Goal: Task Accomplishment & Management: Use online tool/utility

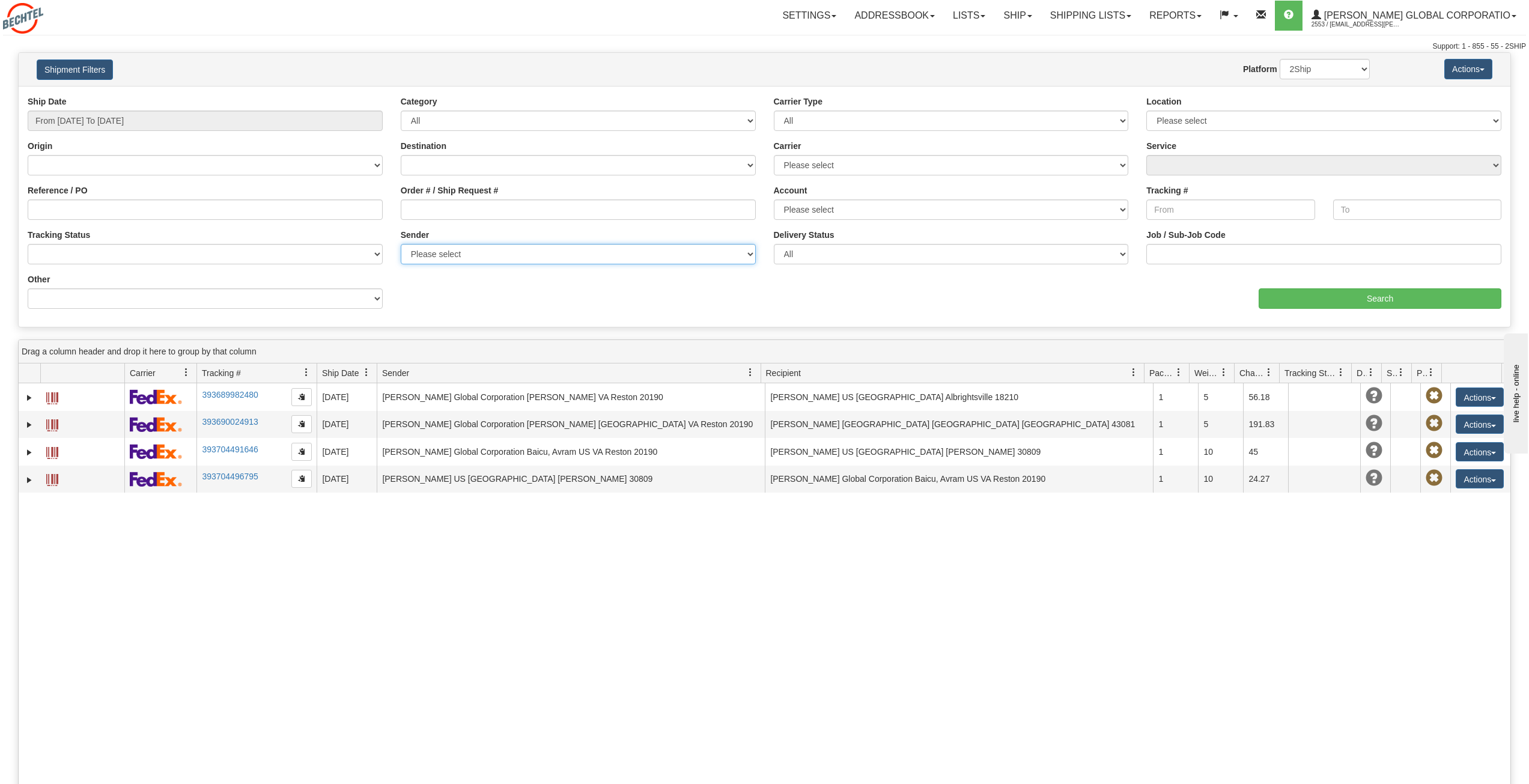
click at [499, 254] on select "Please select Bechtel, [PERSON_NAME], [PERSON_NAME], ([GEOGRAPHIC_DATA]) [PERSO…" at bounding box center [578, 254] width 355 height 20
click at [160, 114] on input "From [DATE] To [DATE]" at bounding box center [205, 121] width 355 height 20
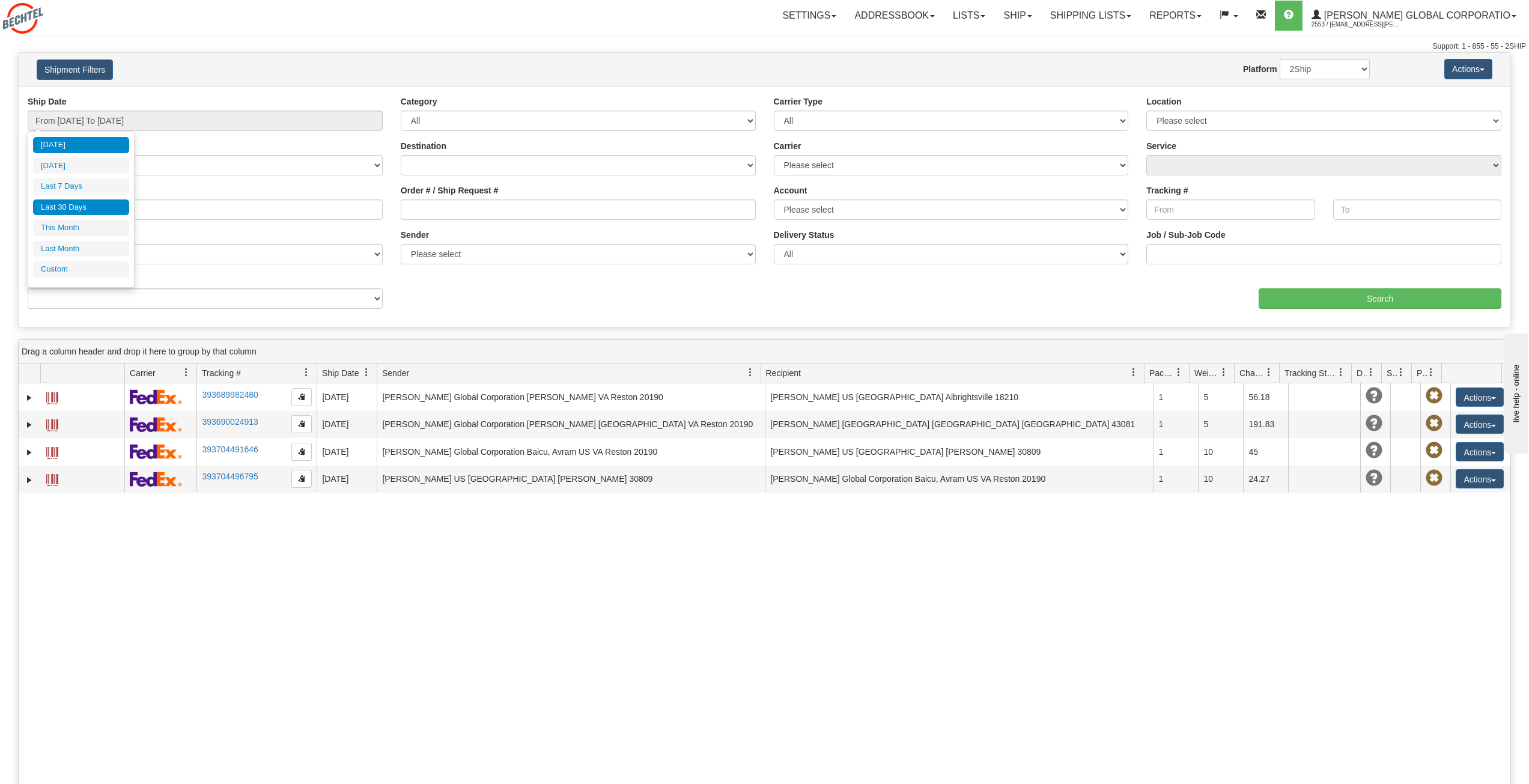
click at [78, 214] on li "Last 30 Days" at bounding box center [81, 207] width 96 height 16
type input "From [DATE] To [DATE]"
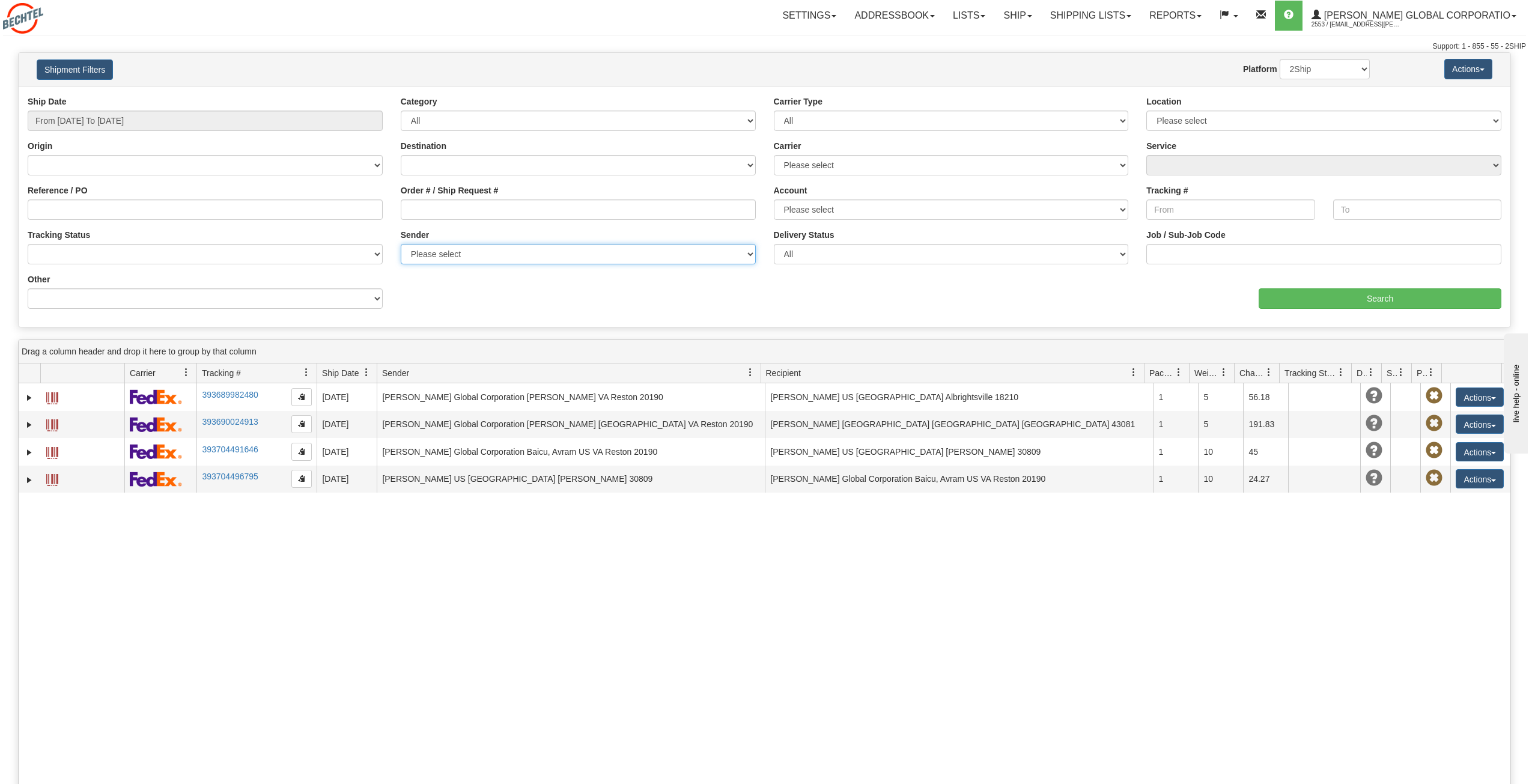
click at [477, 254] on select "Please select Bechtel, [PERSON_NAME], [PERSON_NAME], ([GEOGRAPHIC_DATA]) [PERSO…" at bounding box center [578, 254] width 355 height 20
select select "163366"
click at [401, 244] on select "Please select Bechtel, [PERSON_NAME], [PERSON_NAME], ([GEOGRAPHIC_DATA]) [PERSO…" at bounding box center [578, 254] width 355 height 20
click at [1407, 298] on input "Search" at bounding box center [1380, 299] width 243 height 20
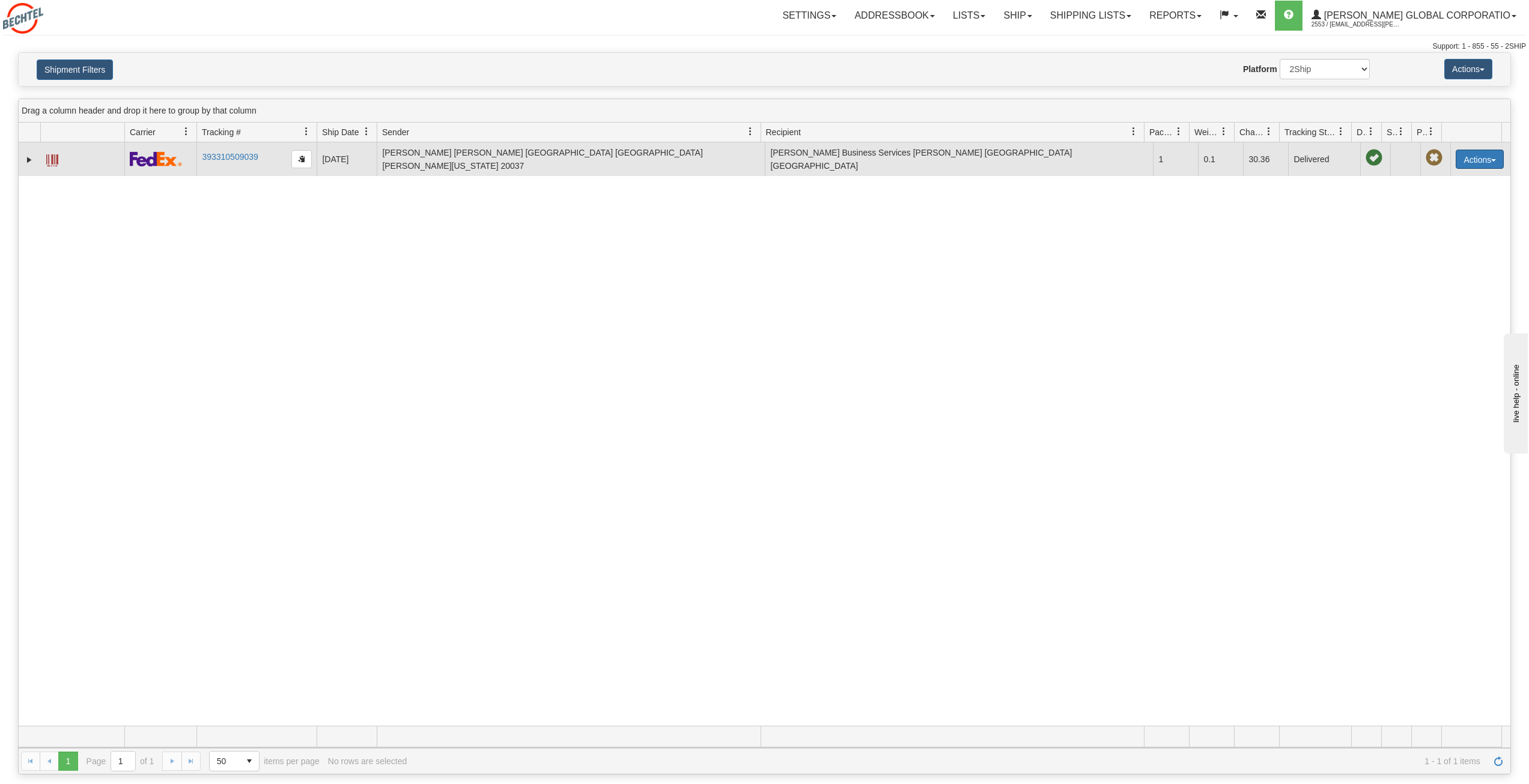
click at [1488, 154] on button "Actions" at bounding box center [1480, 159] width 48 height 20
click at [1457, 180] on link "Repeat" at bounding box center [1455, 182] width 96 height 16
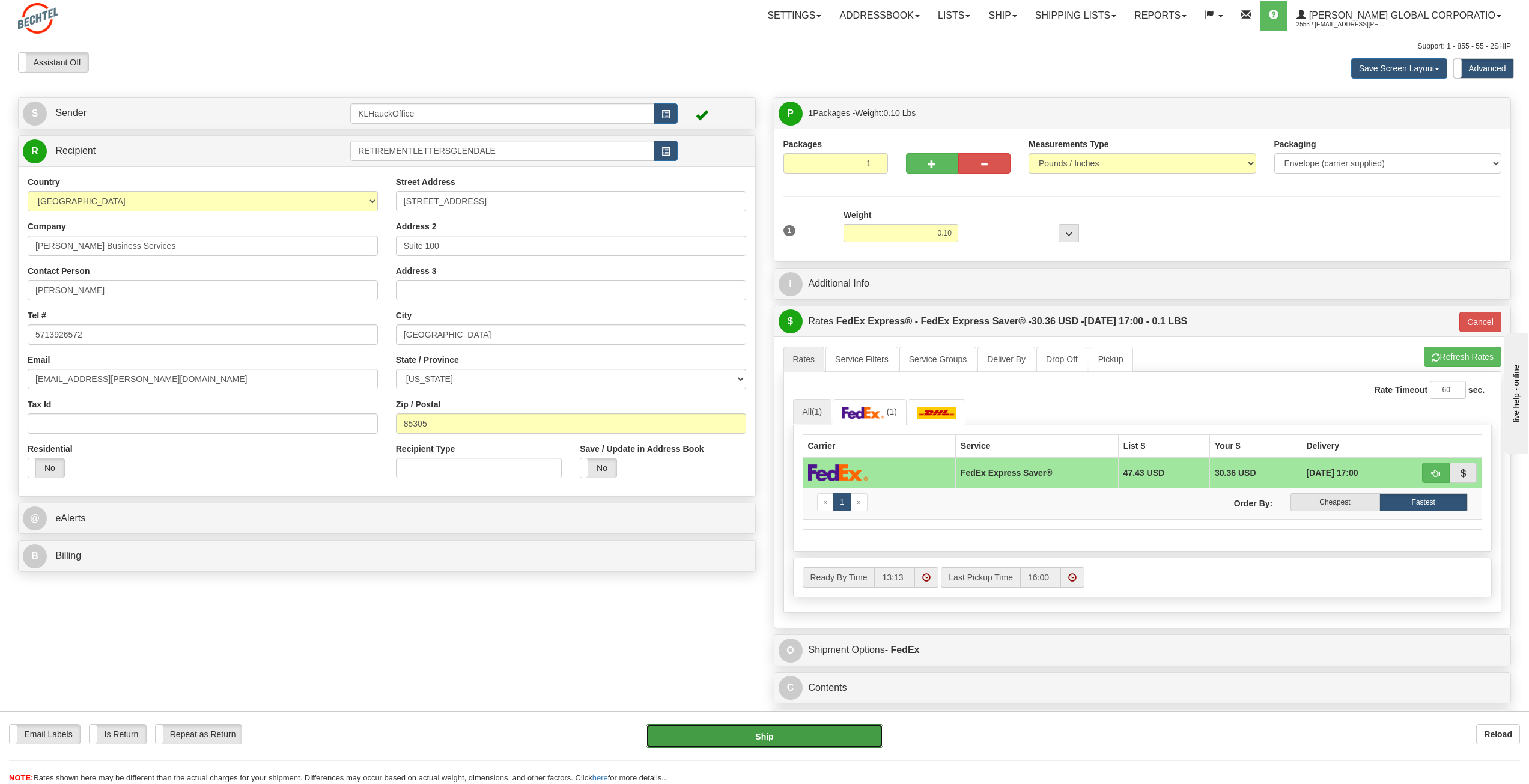
click at [754, 736] on button "Ship" at bounding box center [764, 735] width 237 height 24
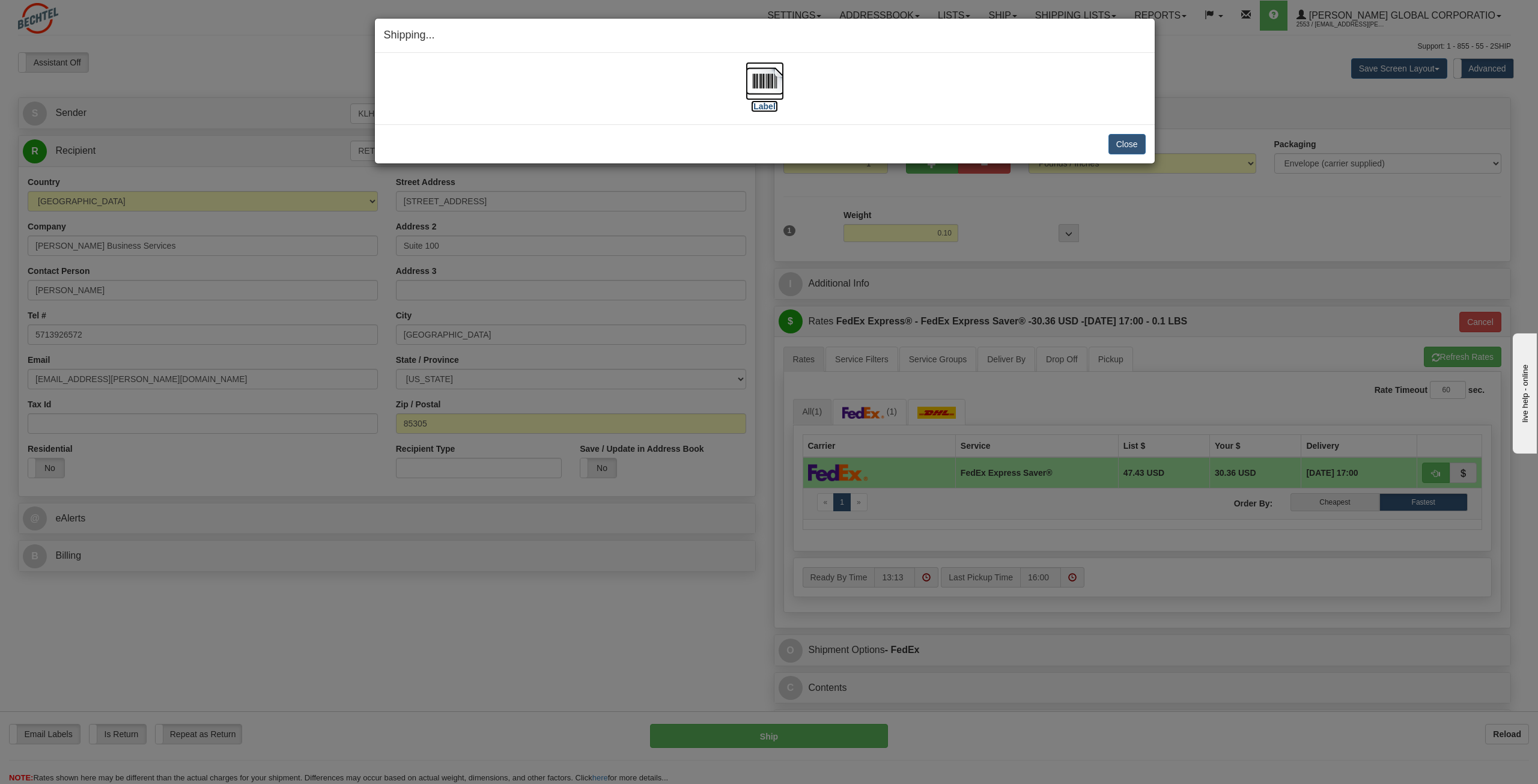
click at [765, 88] on img at bounding box center [765, 80] width 38 height 38
click at [765, 79] on img at bounding box center [765, 80] width 38 height 38
click at [1133, 144] on button "Close" at bounding box center [1127, 144] width 37 height 20
